Goal: Task Accomplishment & Management: Manage account settings

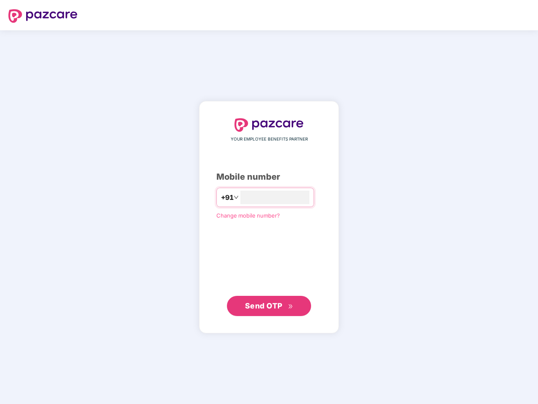
click at [269, 202] on input "number" at bounding box center [274, 197] width 69 height 13
click at [43, 16] on img at bounding box center [42, 15] width 69 height 13
click at [221, 197] on span "+91" at bounding box center [227, 197] width 13 height 11
click at [269, 306] on span "Send OTP" at bounding box center [263, 305] width 37 height 9
